Goal: Task Accomplishment & Management: Manage account settings

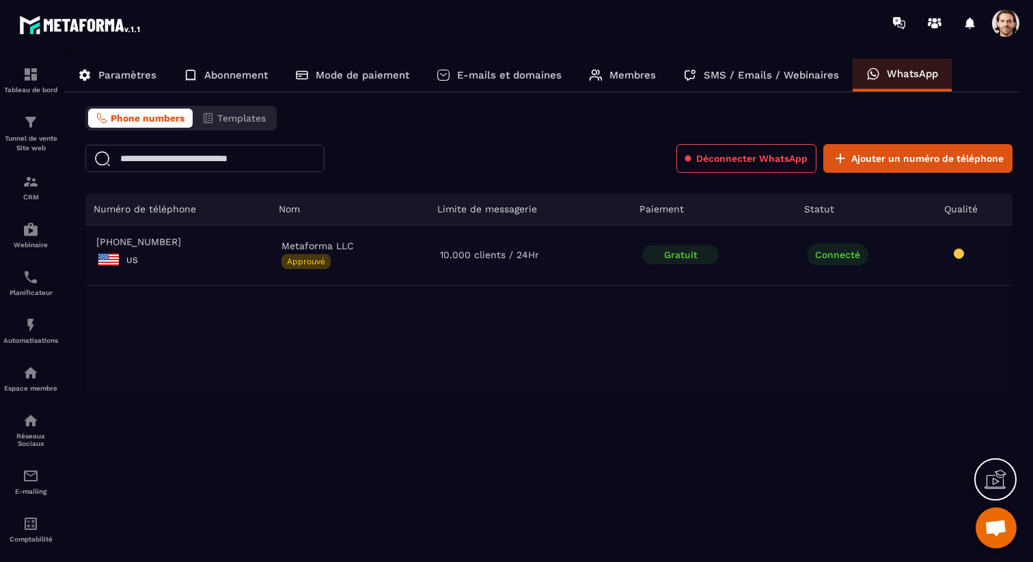
click at [249, 108] on div "Phone numbers Templates" at bounding box center [180, 118] width 191 height 25
click at [247, 113] on span "Templates" at bounding box center [241, 118] width 49 height 11
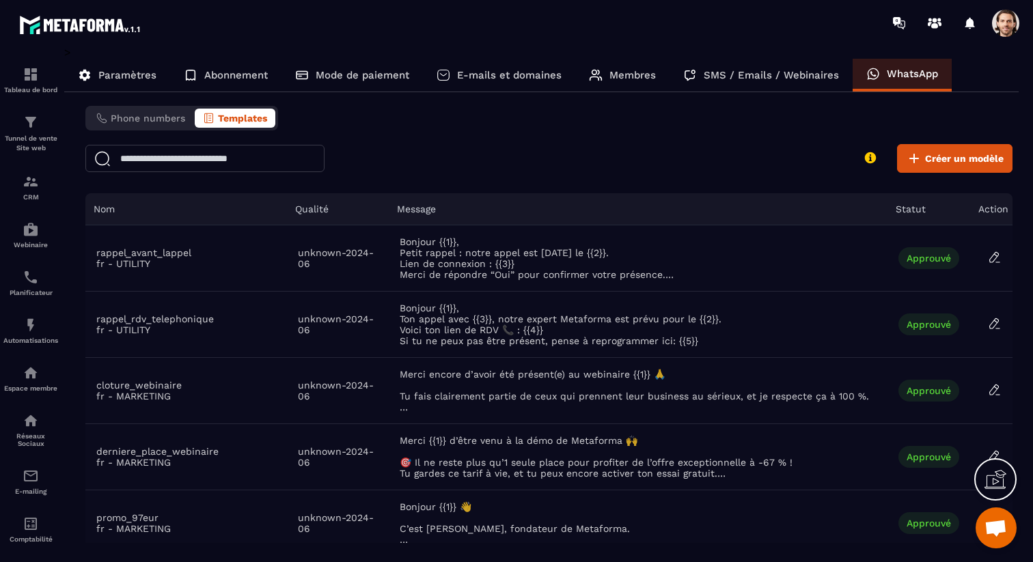
click at [1006, 31] on span at bounding box center [1005, 23] width 27 height 27
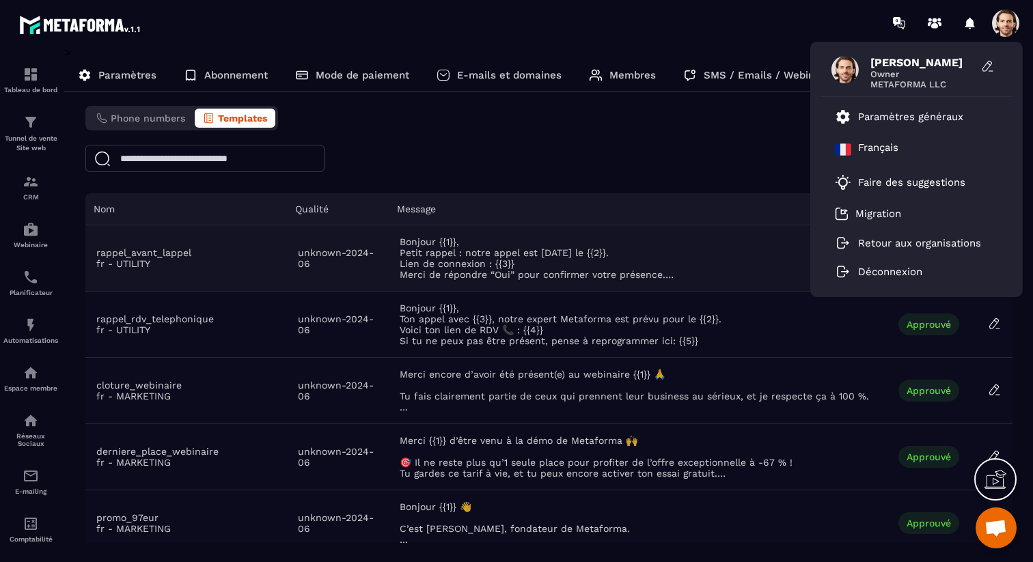
click at [700, 280] on span "Bonjour {{1}}, Petit rappel : notre appel est [DATE] le {{2}}. Lien de connexio…" at bounding box center [638, 258] width 477 height 44
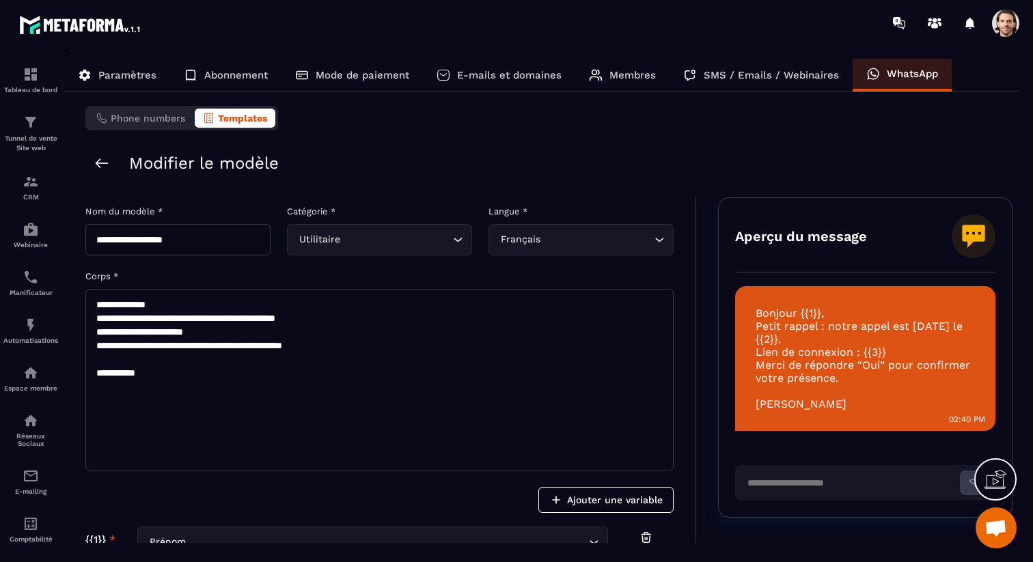
click at [379, 346] on textarea "**********" at bounding box center [379, 380] width 588 height 182
click at [1015, 20] on span at bounding box center [1005, 23] width 27 height 27
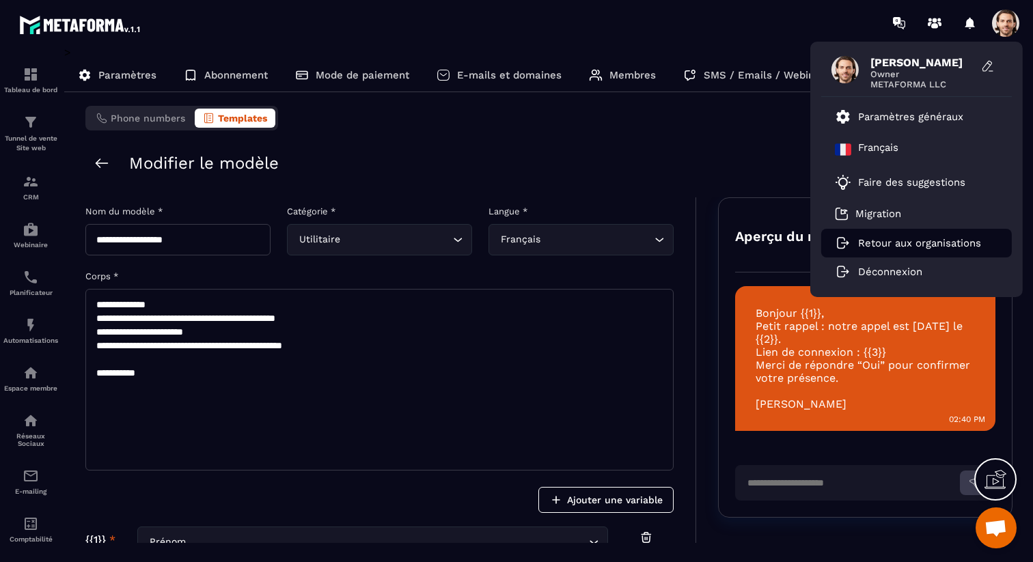
click at [897, 245] on p "Retour aux organisations" at bounding box center [919, 243] width 123 height 12
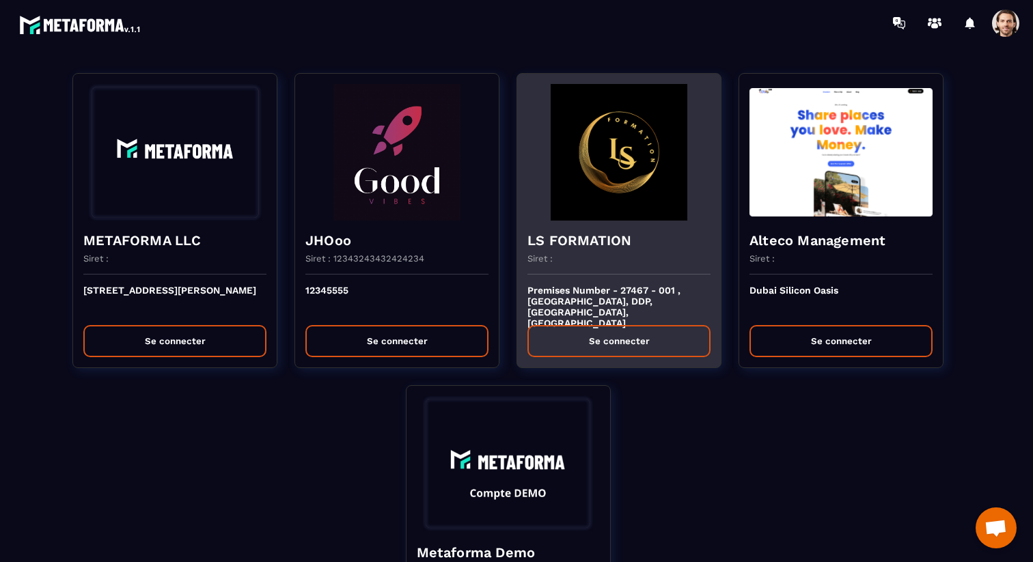
click at [650, 271] on div "Siret :" at bounding box center [619, 264] width 183 height 21
